Goal: Task Accomplishment & Management: Manage account settings

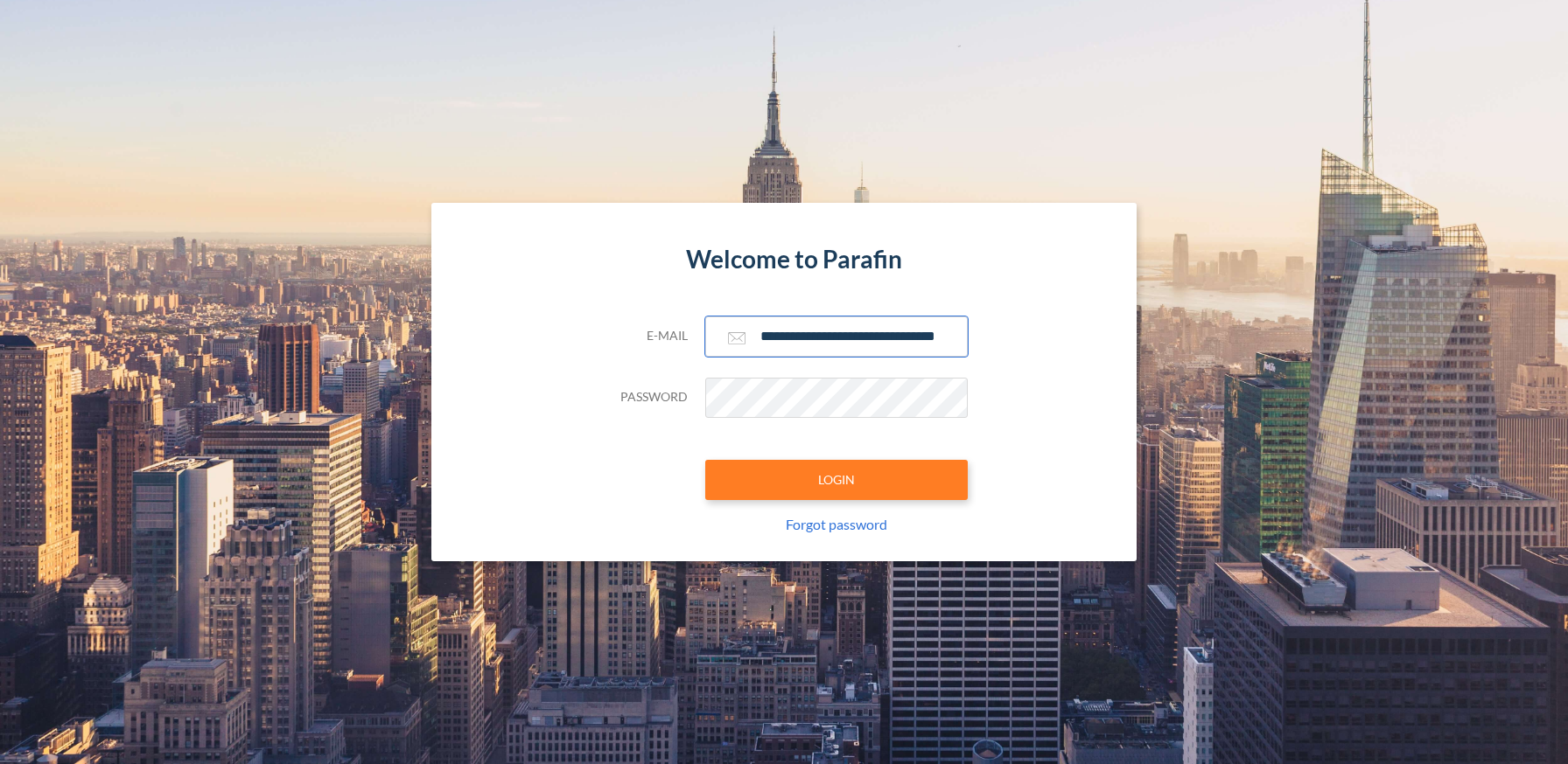
type input "**********"
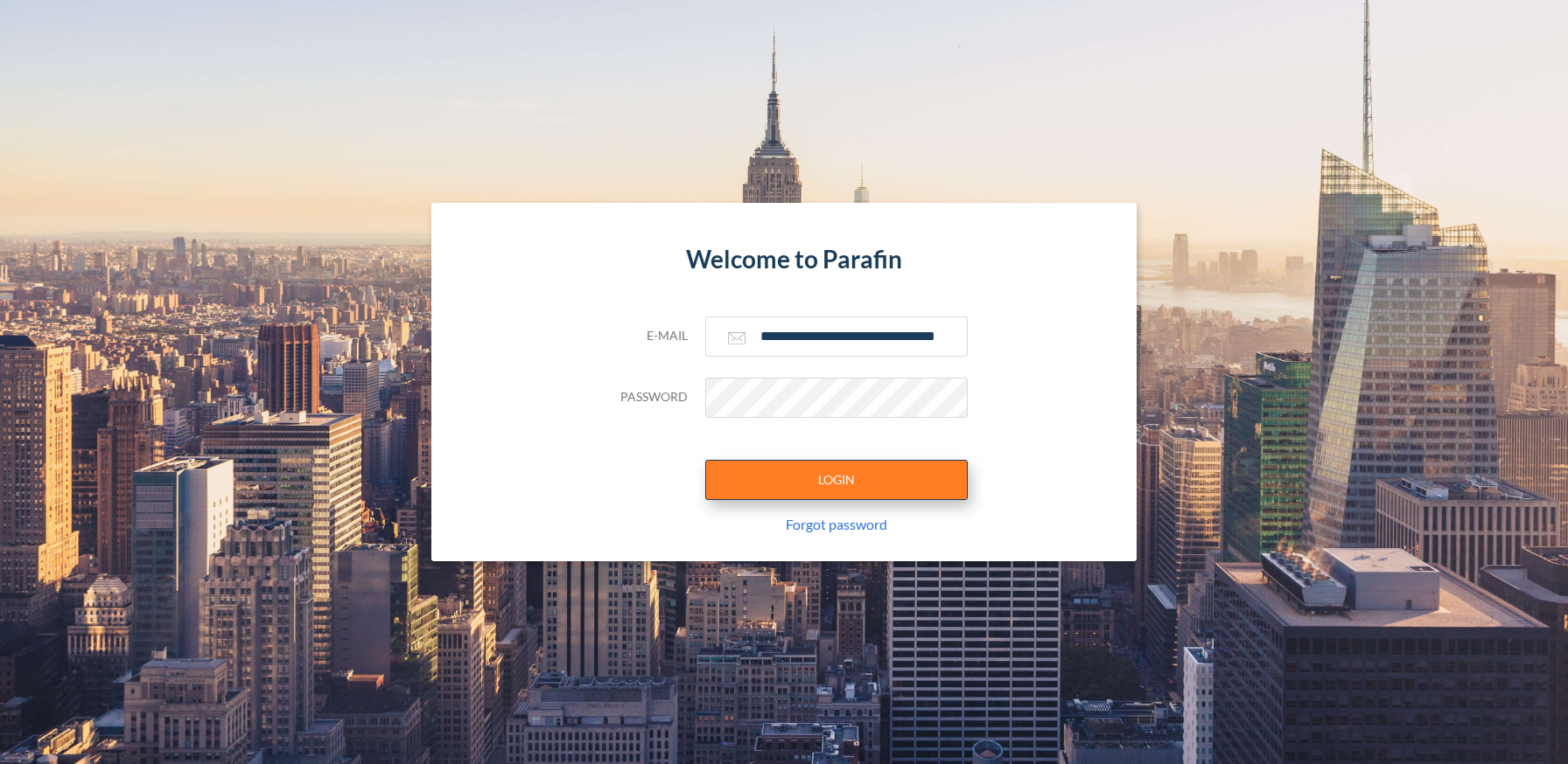
click at [835, 479] on button "LOGIN" at bounding box center [837, 480] width 263 height 41
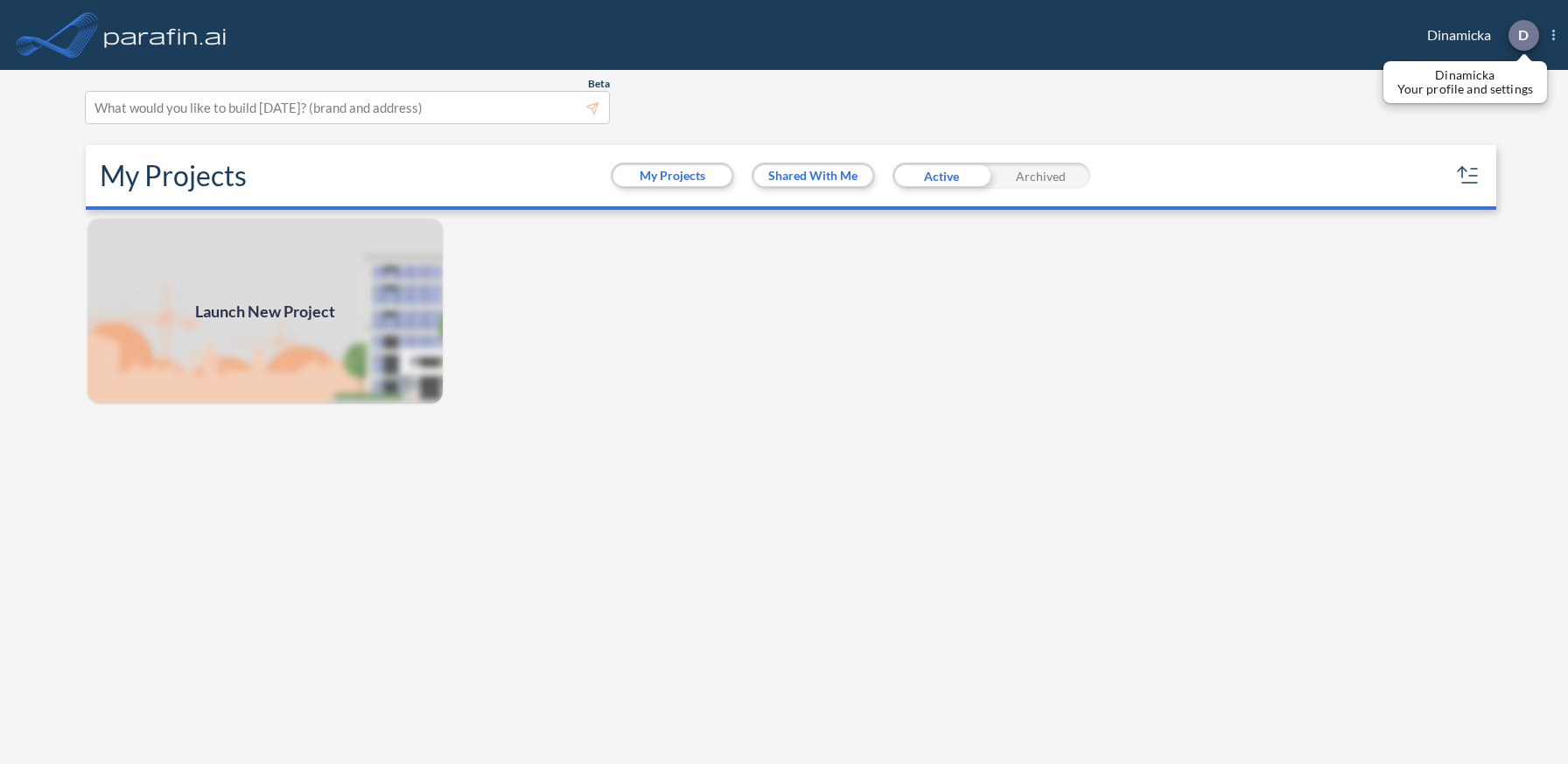
click at [1523, 35] on p "D" at bounding box center [1523, 35] width 10 height 16
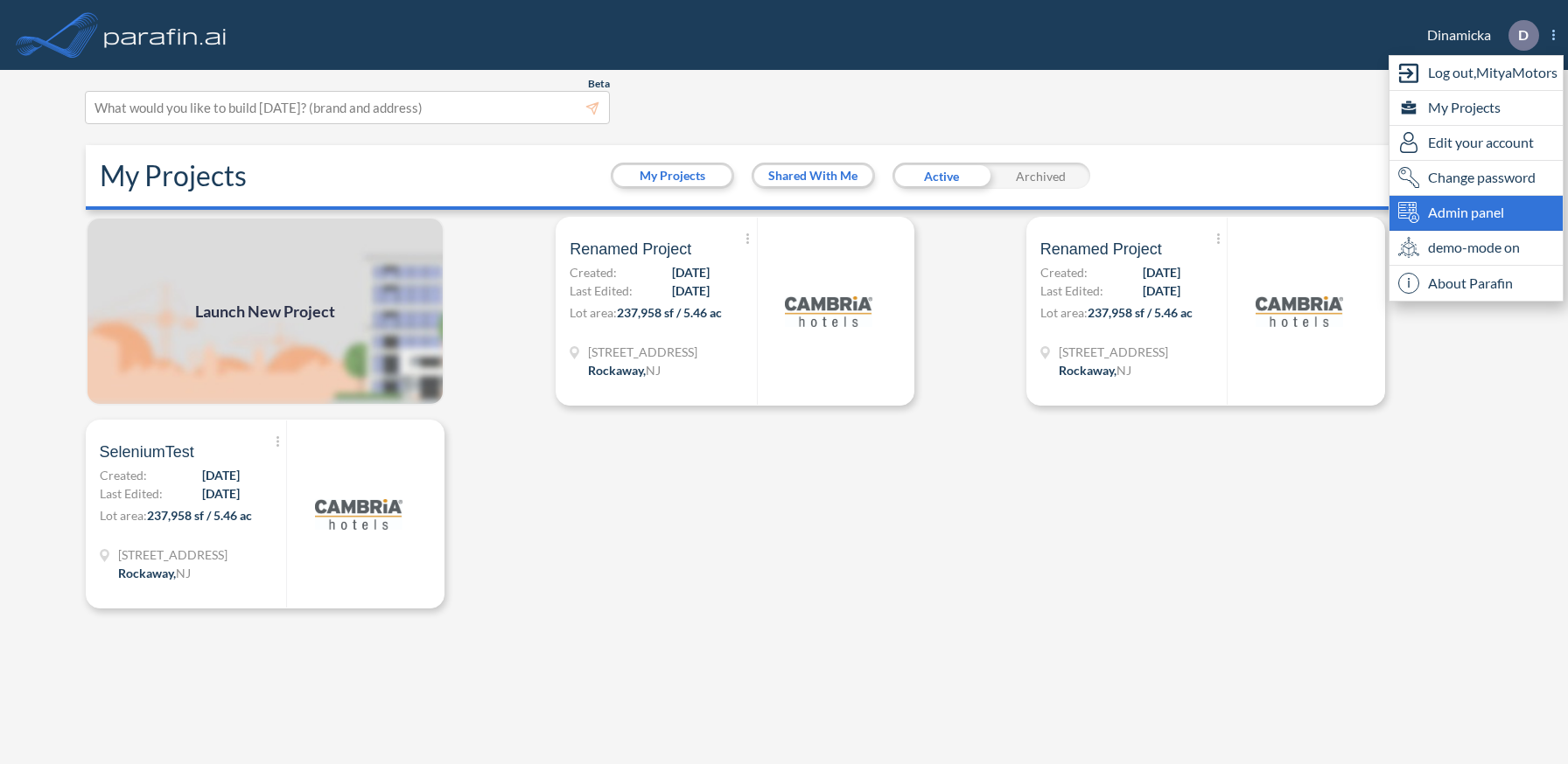
click at [1476, 213] on span "Admin panel" at bounding box center [1466, 213] width 76 height 21
